Goal: Information Seeking & Learning: Learn about a topic

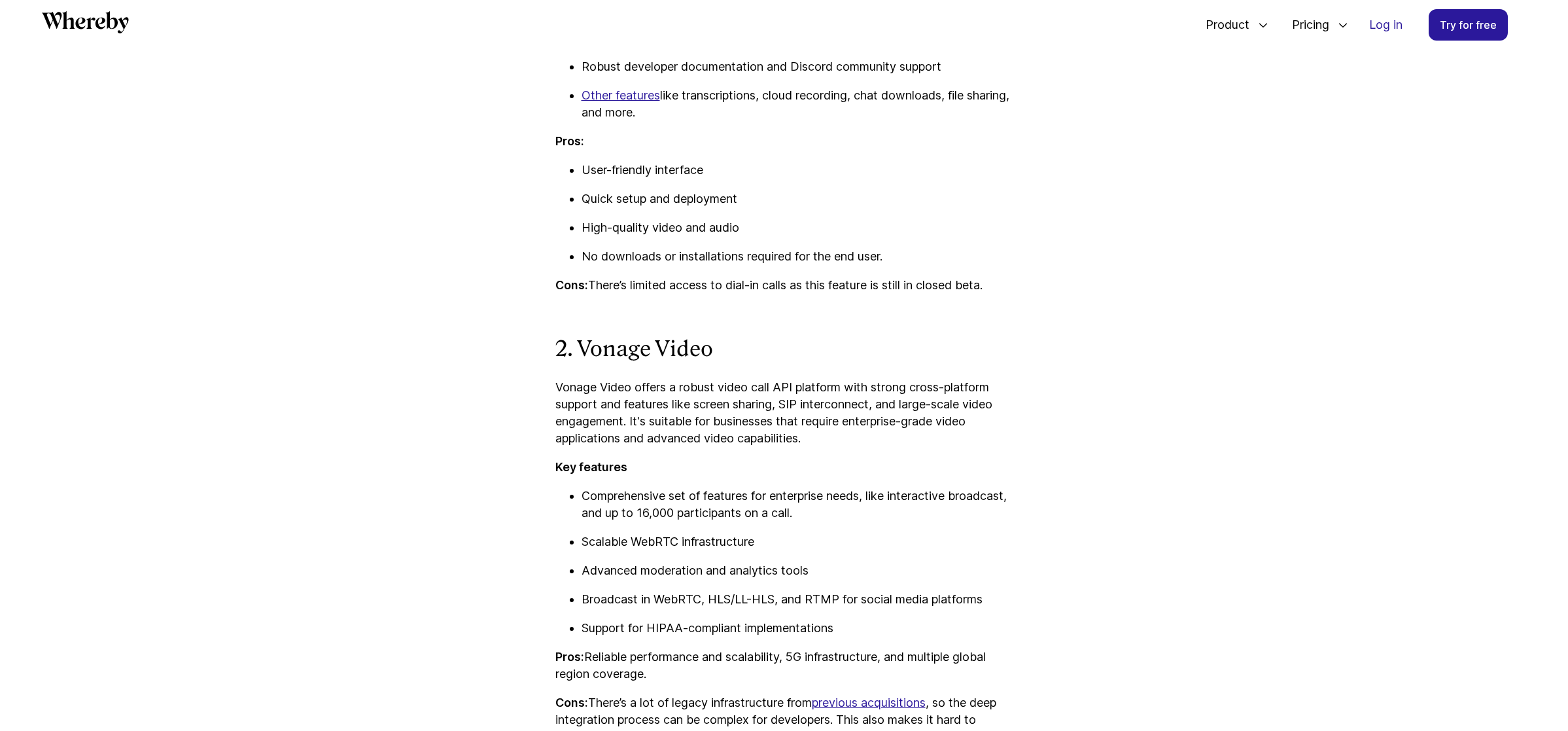
scroll to position [2756, 0]
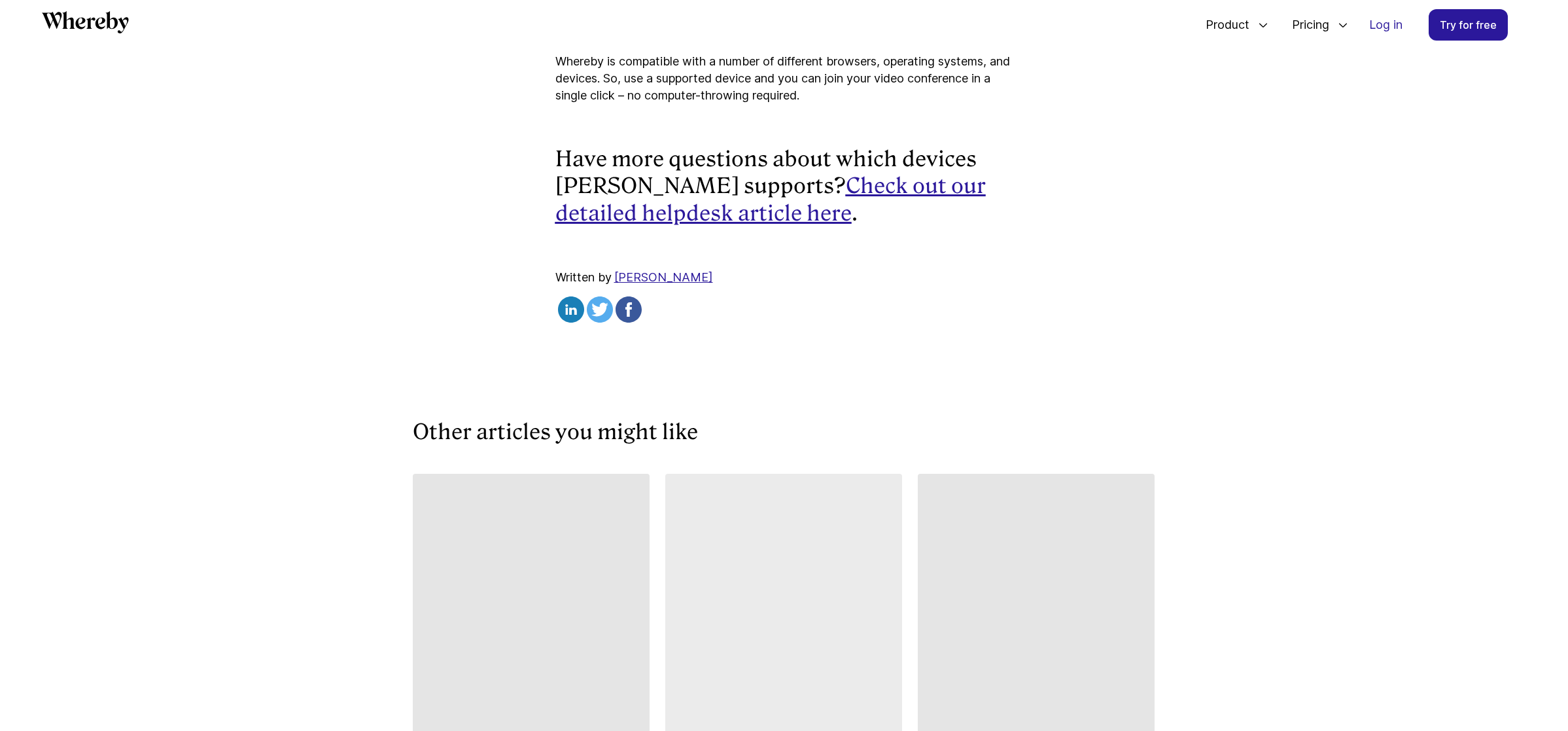
scroll to position [2810, 0]
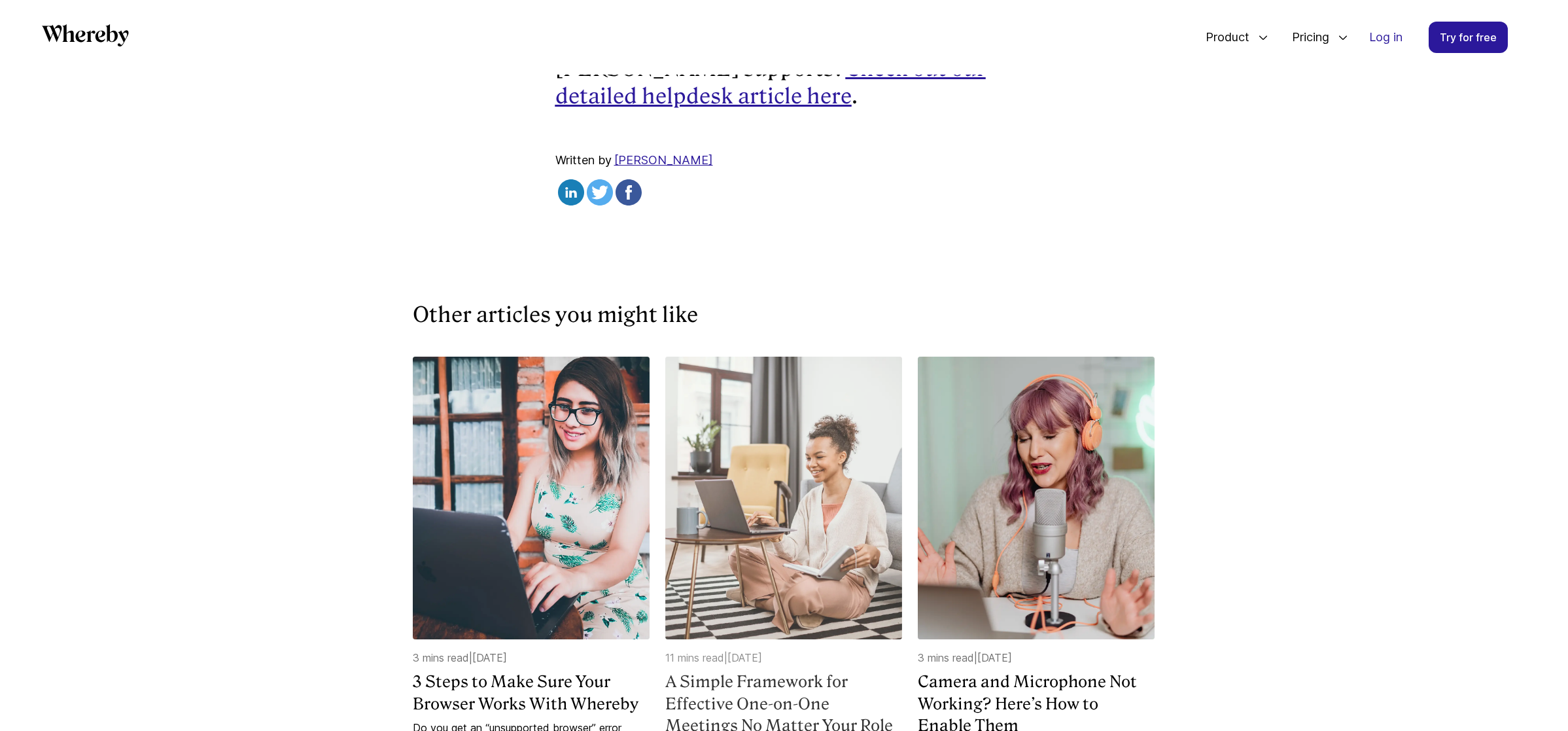
scroll to position [3069, 0]
